Goal: Find specific page/section: Find specific page/section

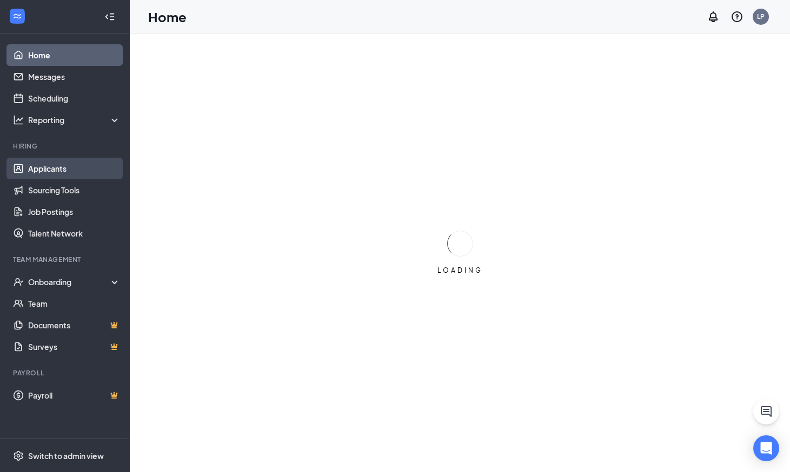
click at [83, 171] on link "Applicants" at bounding box center [74, 169] width 92 height 22
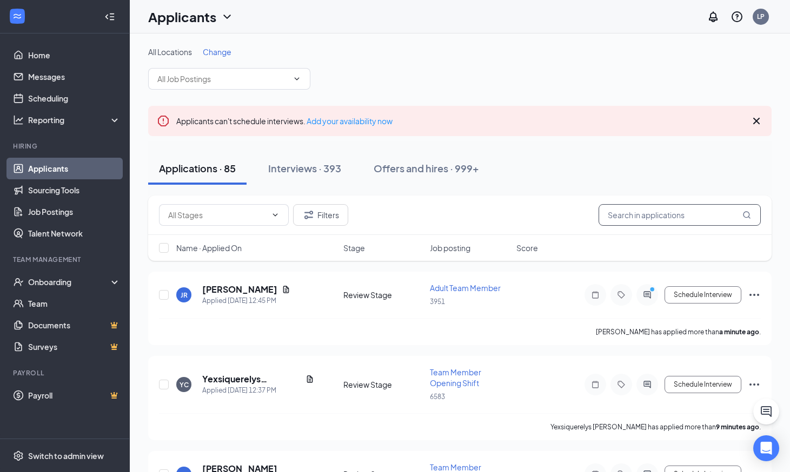
click at [627, 215] on input "text" at bounding box center [679, 215] width 162 height 22
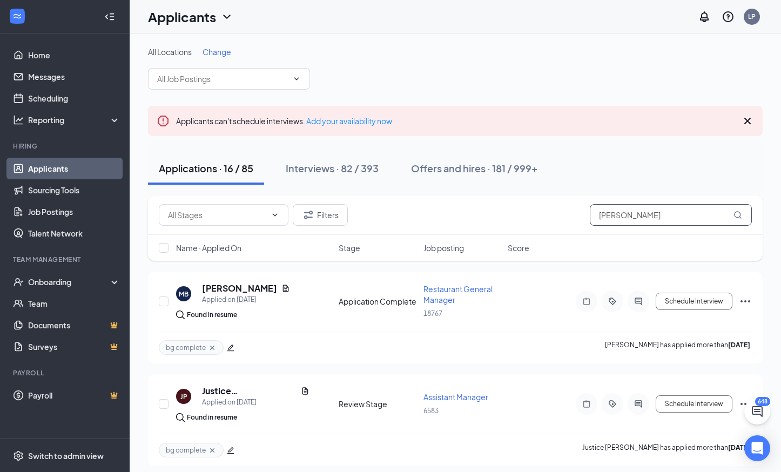
drag, startPoint x: 626, startPoint y: 217, endPoint x: 569, endPoint y: 212, distance: 58.0
click at [569, 212] on div "Filters [PERSON_NAME]" at bounding box center [455, 215] width 593 height 22
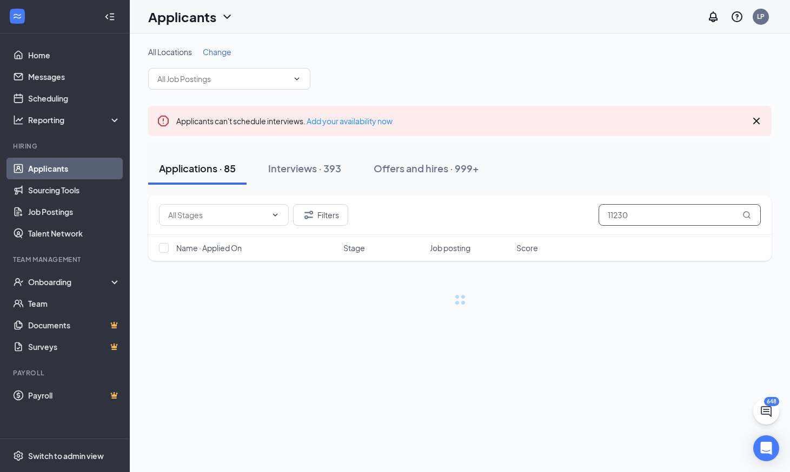
type input "11230"
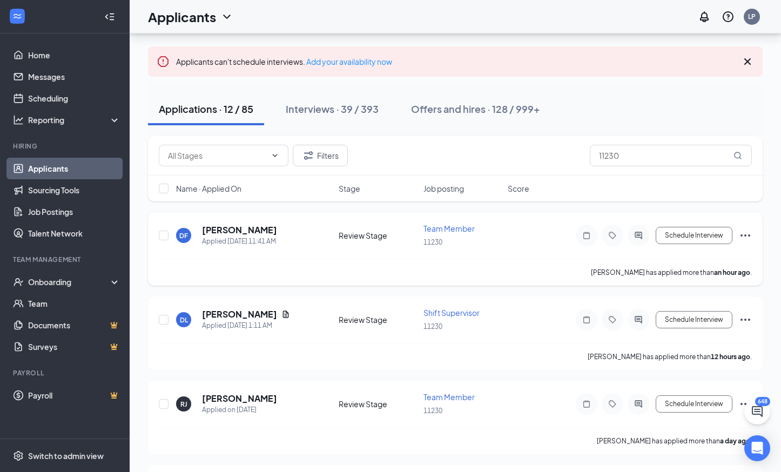
scroll to position [78, 0]
